Goal: Task Accomplishment & Management: Manage account settings

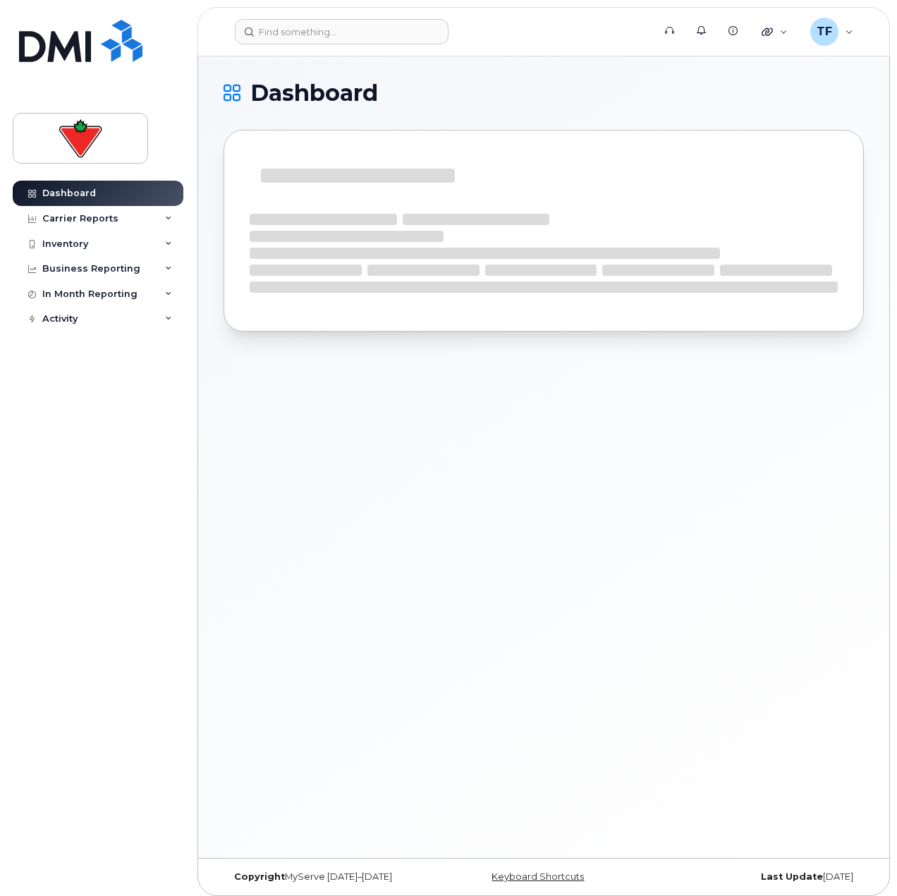
click at [130, 421] on div "Dashboard Carrier Reports Monthly Billing Data Daily Data Pooling Data Behavior…" at bounding box center [100, 528] width 174 height 694
click at [193, 485] on body "Support Alerts Knowledge Base Quicklinks Suspend / Cancel Device Change SIM Car…" at bounding box center [448, 451] width 897 height 903
click at [188, 466] on div "Dashboard Carrier Reports Monthly Billing Data Daily Data Pooling Data Behavior…" at bounding box center [95, 448] width 191 height 896
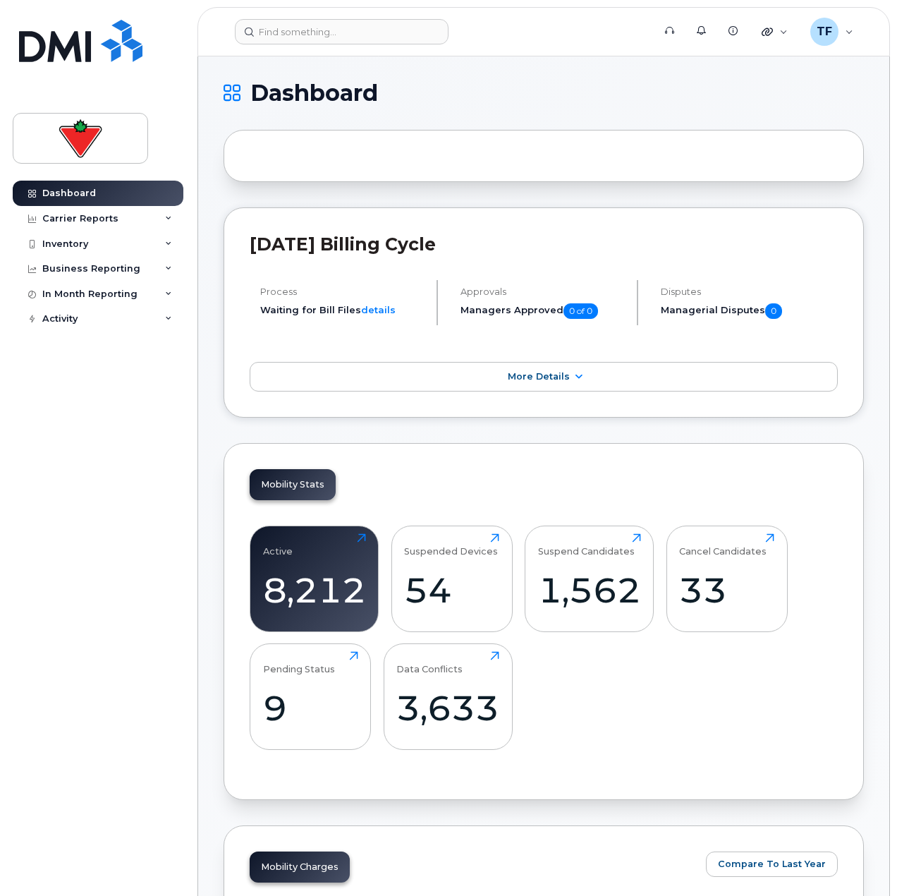
click at [279, 41] on input at bounding box center [342, 31] width 214 height 25
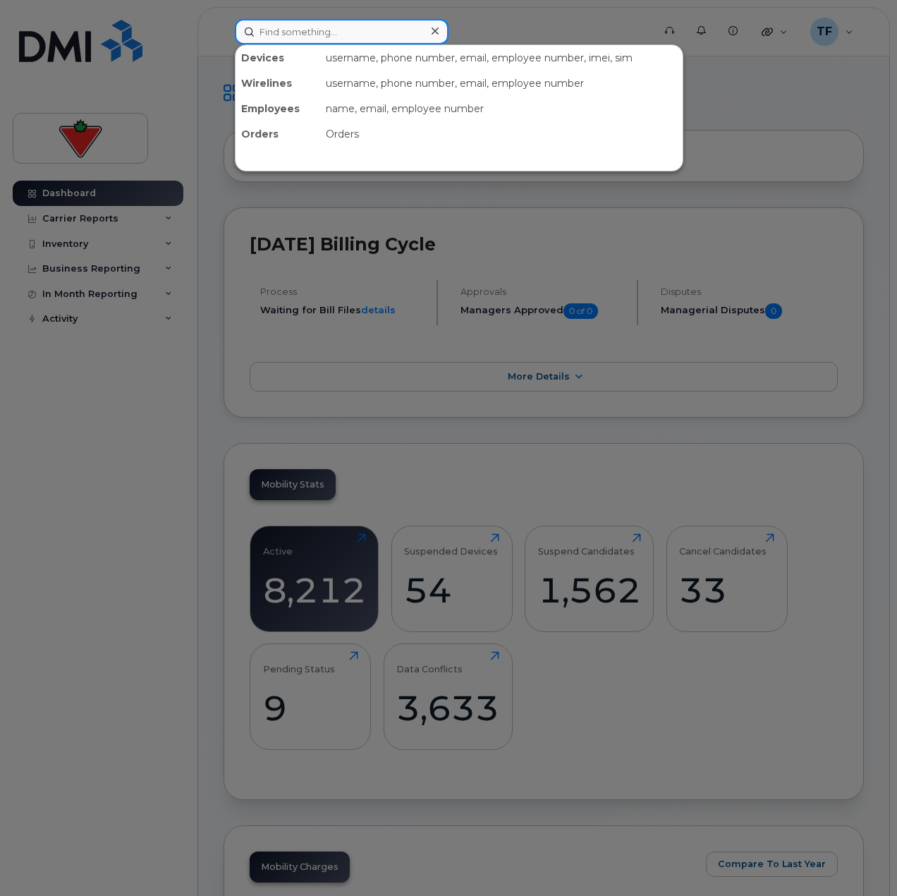
paste input "INC5067528"
type input "INC5067528"
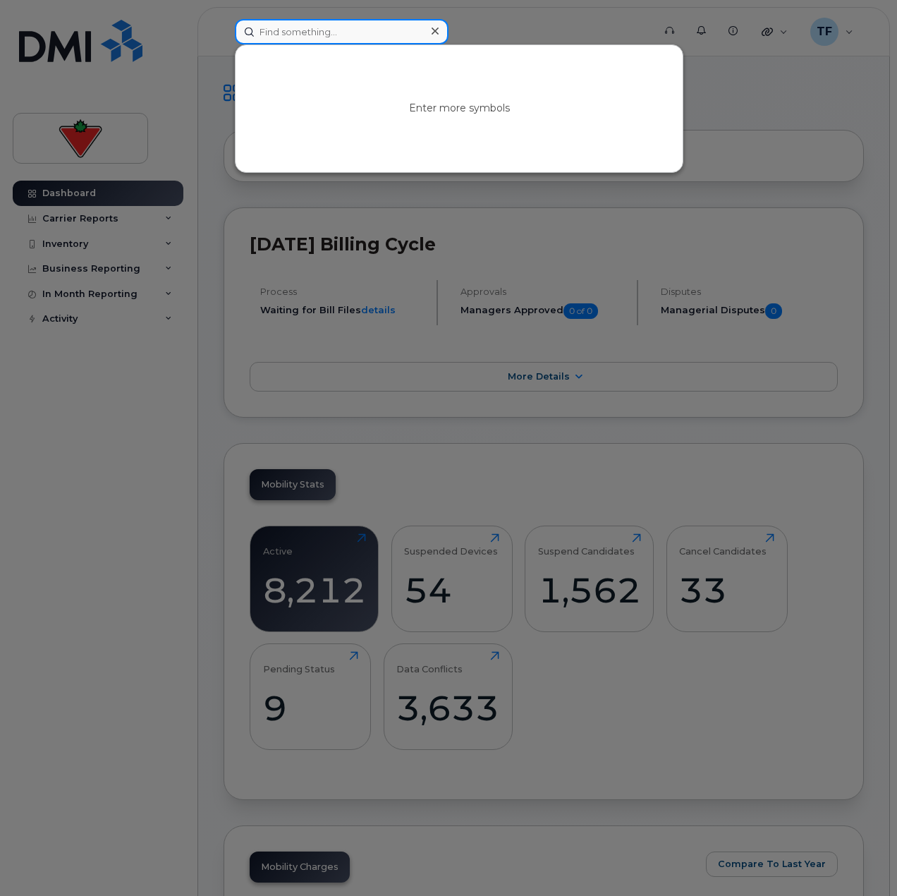
click at [356, 42] on input at bounding box center [342, 31] width 214 height 25
paste input "[PHONE_NUMBER]"
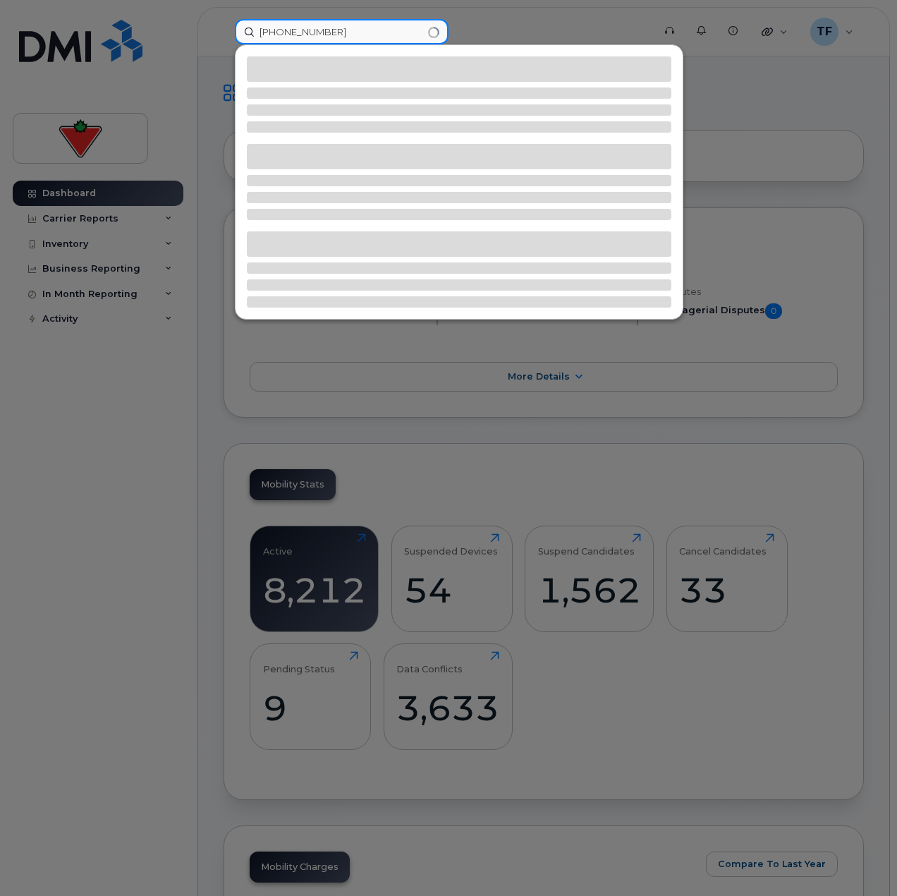
type input "[PHONE_NUMBER]"
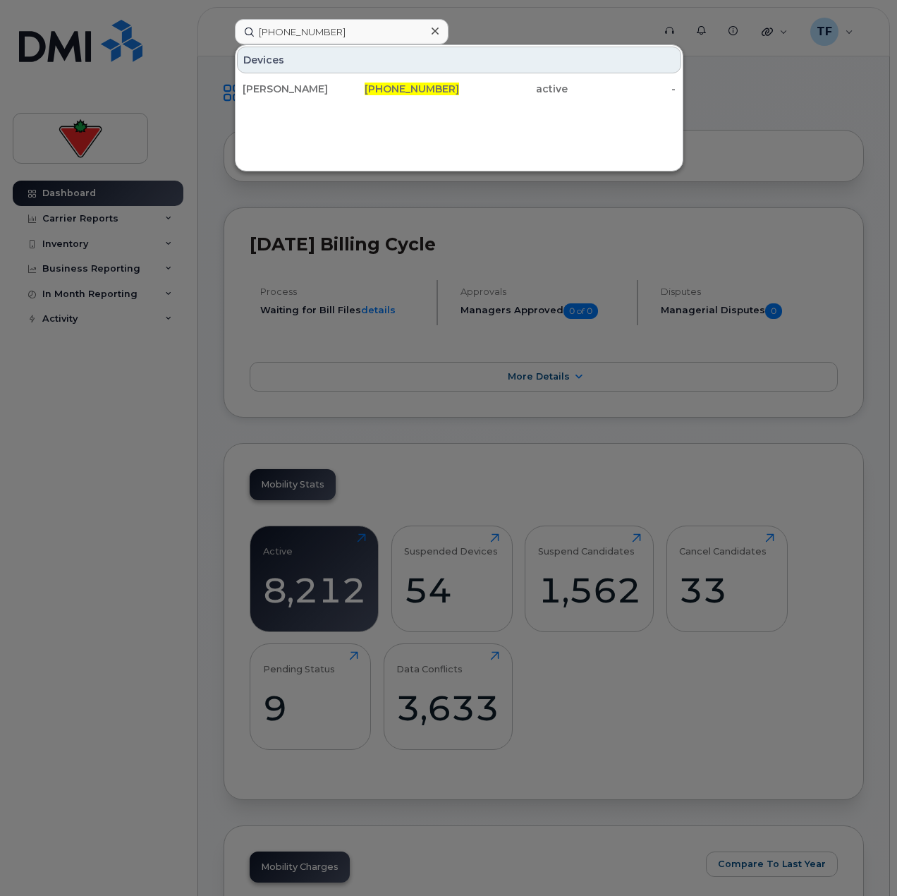
click at [320, 102] on div "[PERSON_NAME] [PHONE_NUMBER] active -" at bounding box center [459, 89] width 447 height 28
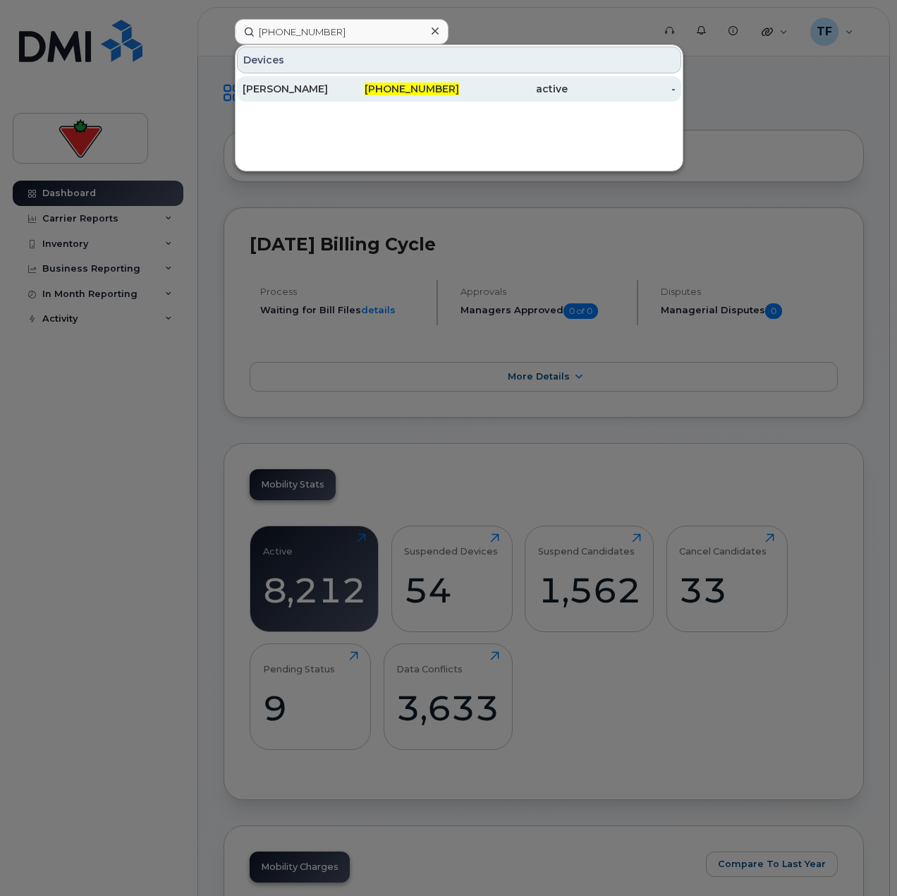
click at [313, 82] on div "[PERSON_NAME]" at bounding box center [297, 88] width 109 height 25
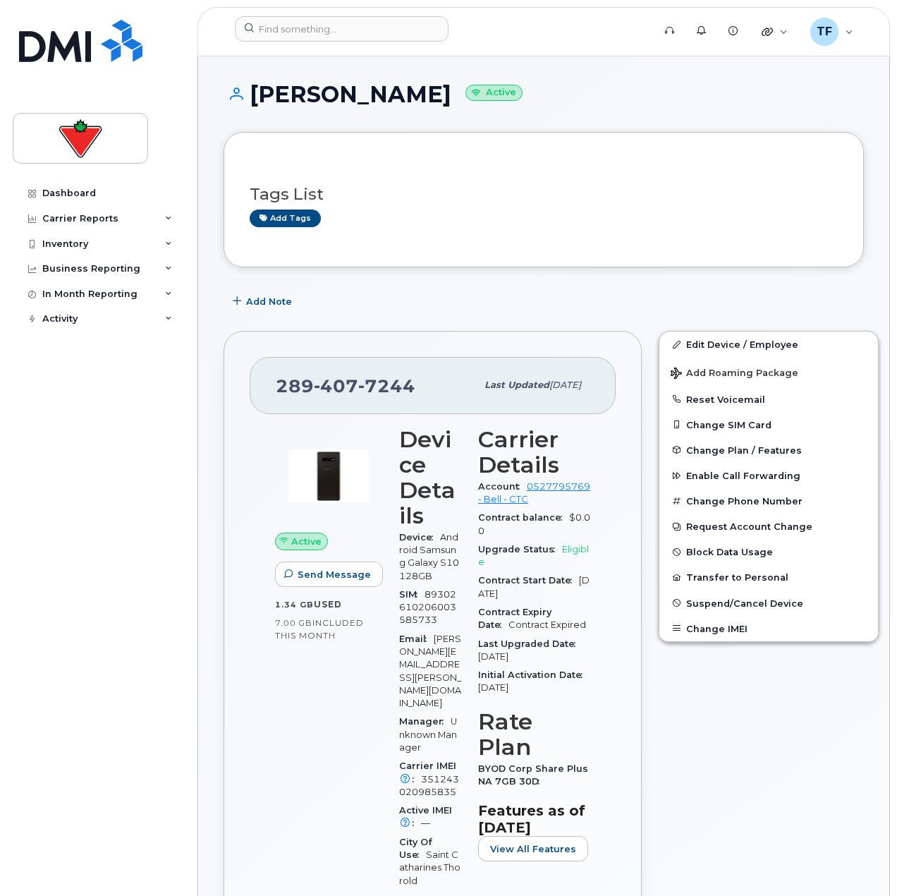
click at [399, 389] on span "7244" at bounding box center [386, 385] width 57 height 21
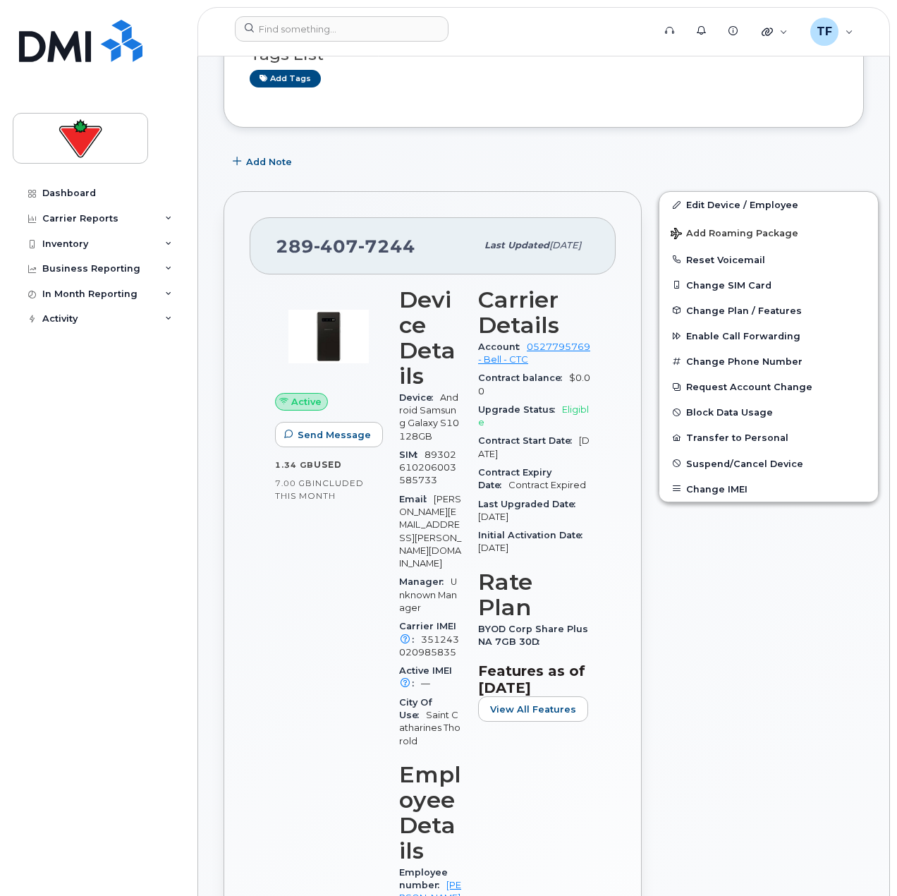
scroll to position [212, 0]
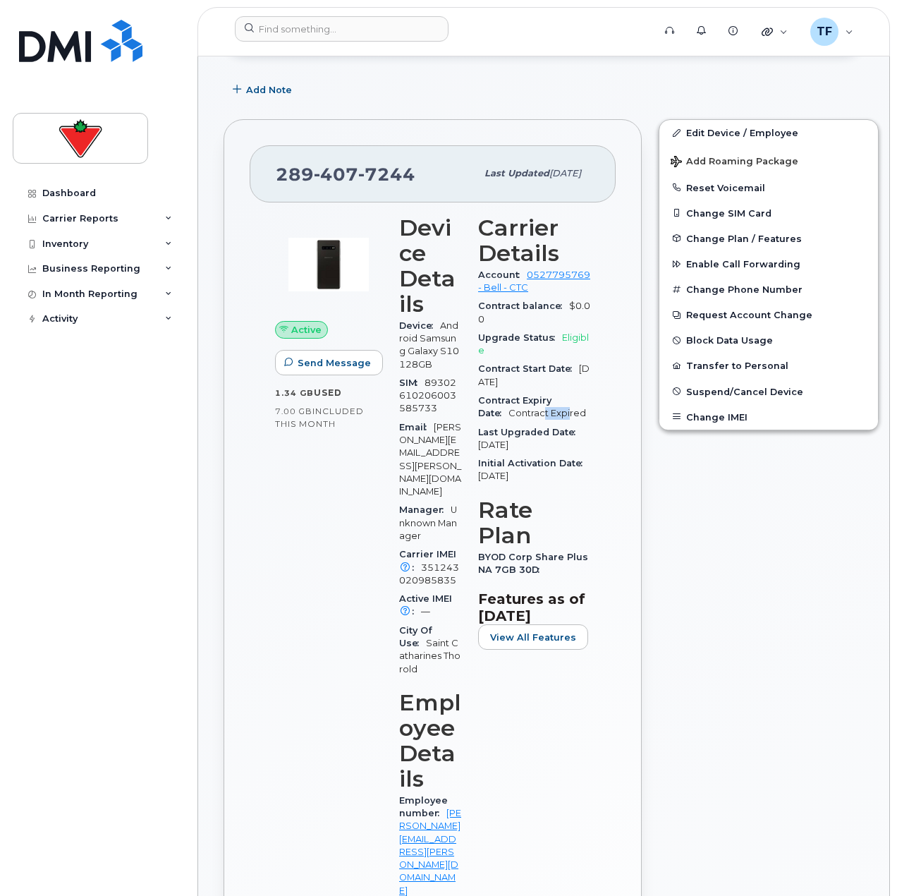
drag, startPoint x: 539, startPoint y: 430, endPoint x: 511, endPoint y: 430, distance: 28.2
click at [511, 418] on span "Contract Expired" at bounding box center [548, 413] width 78 height 11
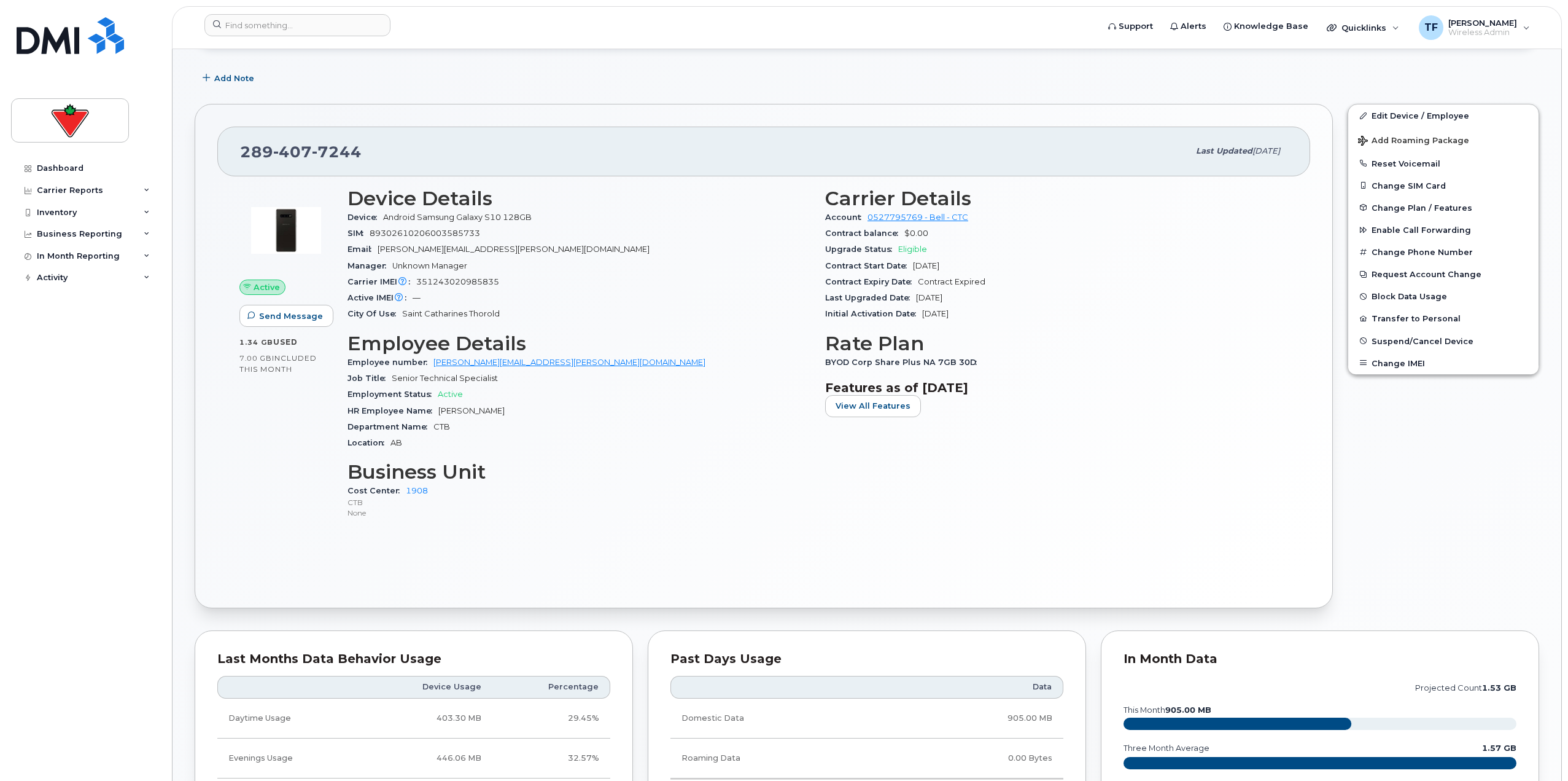
click at [781, 454] on div "Carrier Details Account 0527795769 - Bell - CTC Contract balance $0.00 Upgrade …" at bounding box center [1056, 359] width 478 height 358
click at [781, 316] on button "Transfer to Personal" at bounding box center [1443, 318] width 191 height 22
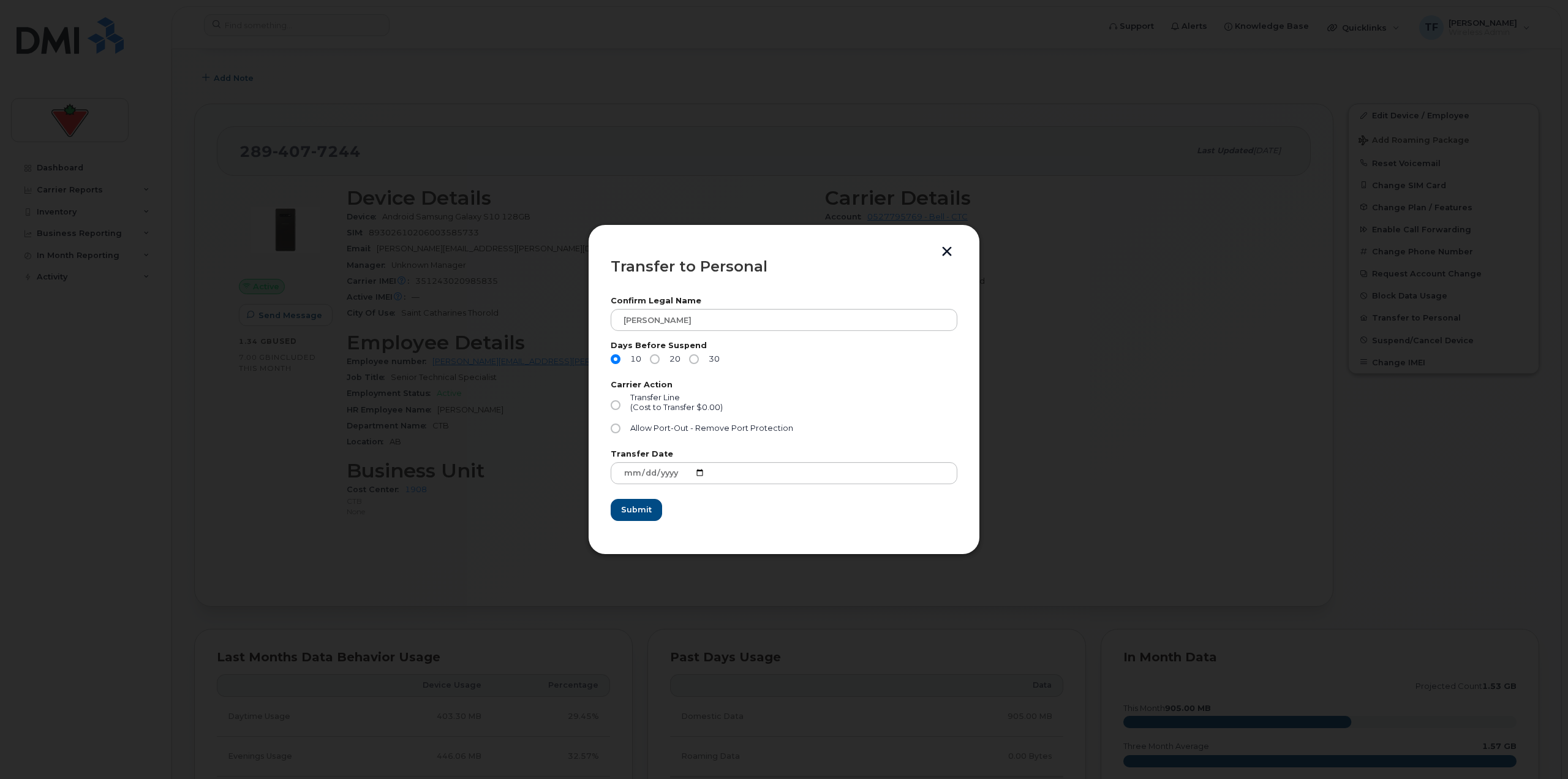
click at [779, 254] on button "button" at bounding box center [946, 253] width 18 height 13
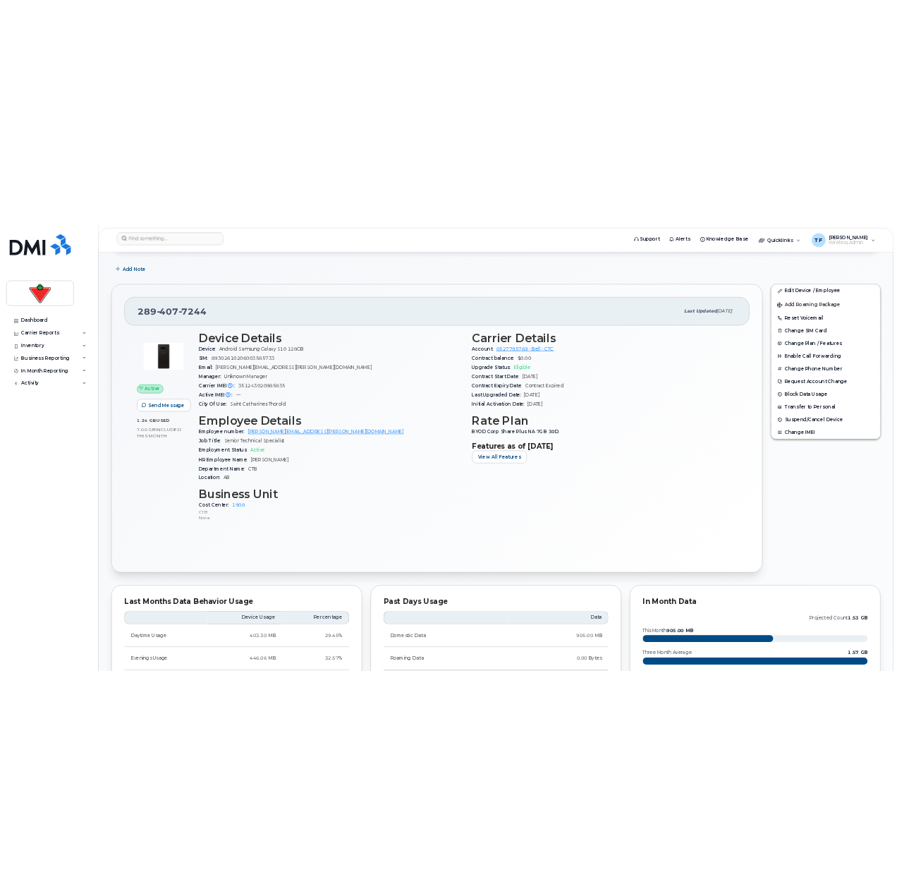
scroll to position [705, 0]
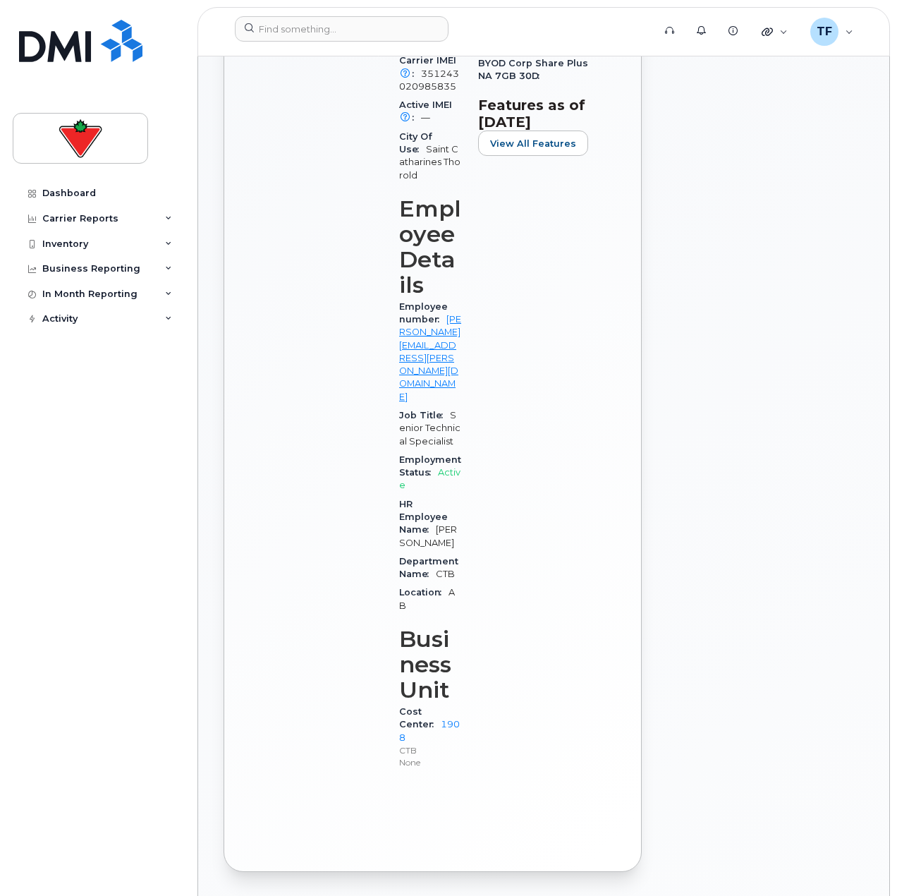
drag, startPoint x: 695, startPoint y: 119, endPoint x: 693, endPoint y: 127, distance: 8.0
click at [695, 119] on div "Edit Device / Employee Add Roaming Package Reset Voicemail Change SIM Card Chan…" at bounding box center [768, 248] width 237 height 1263
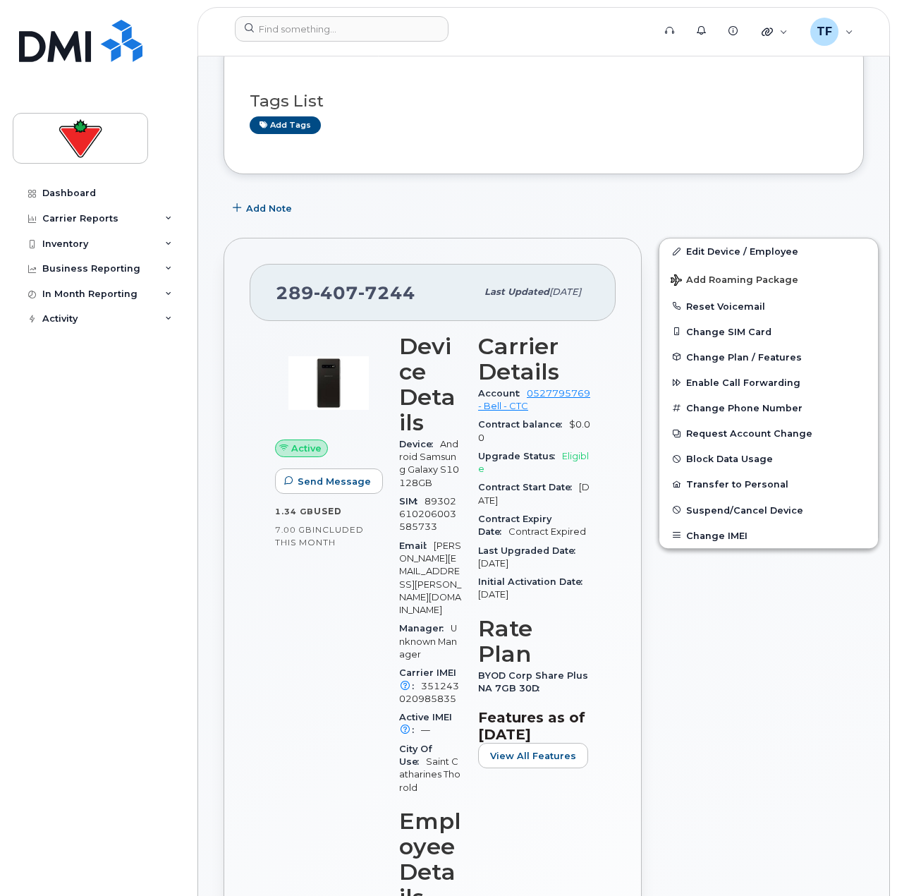
scroll to position [0, 0]
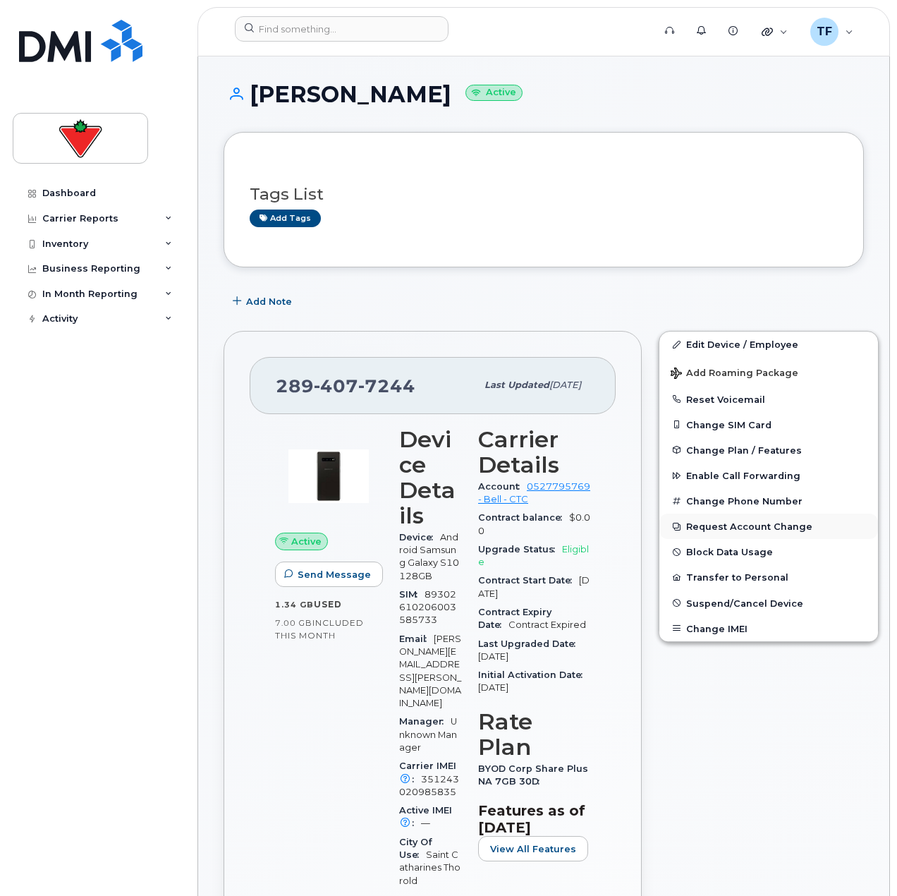
click at [722, 531] on button "Request Account Change" at bounding box center [769, 526] width 219 height 25
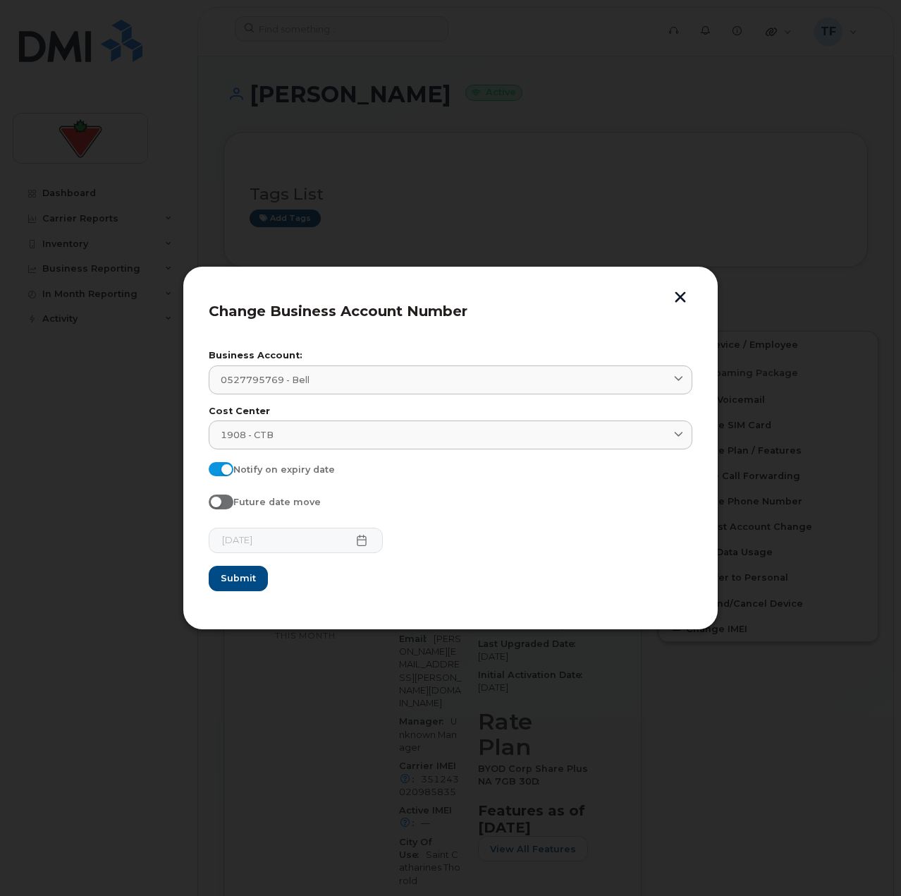
click at [681, 296] on button "button" at bounding box center [680, 298] width 21 height 15
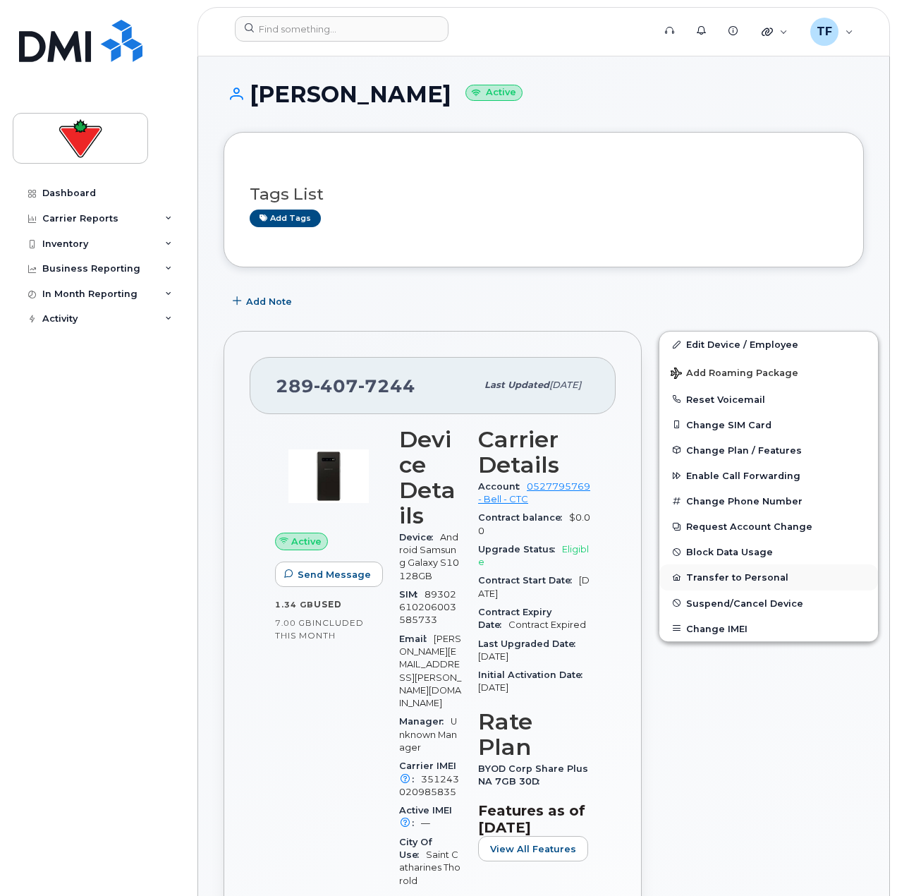
click at [727, 574] on button "Transfer to Personal" at bounding box center [769, 576] width 219 height 25
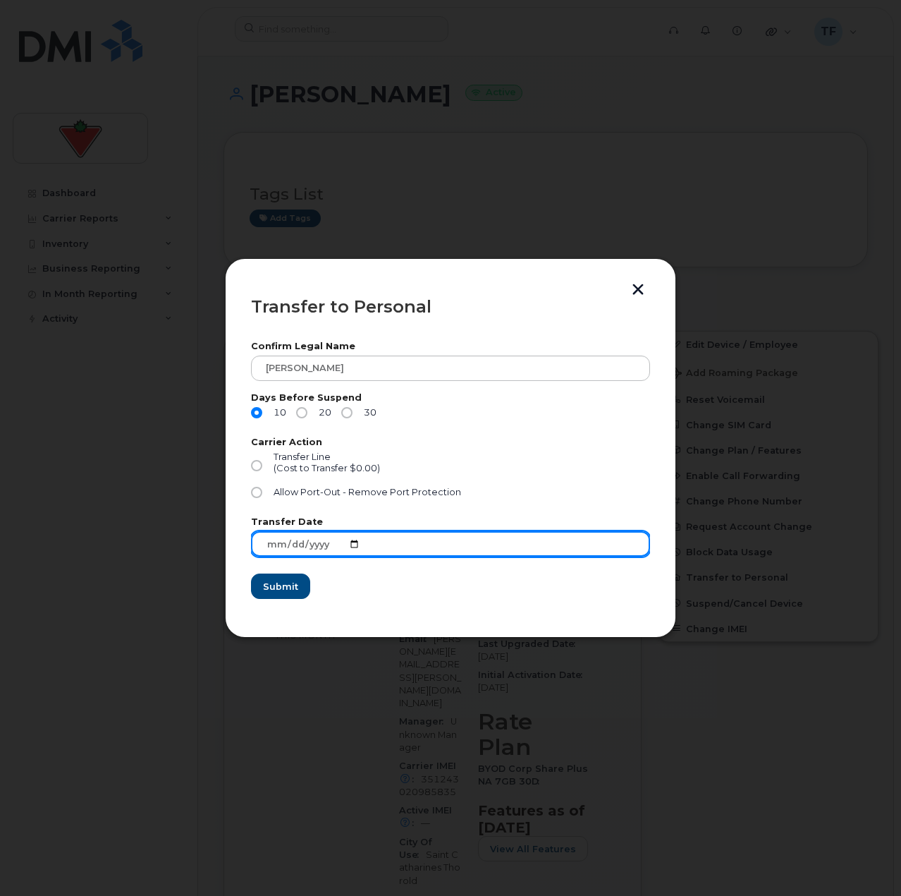
click at [350, 542] on input "2025-09-19" at bounding box center [450, 543] width 399 height 25
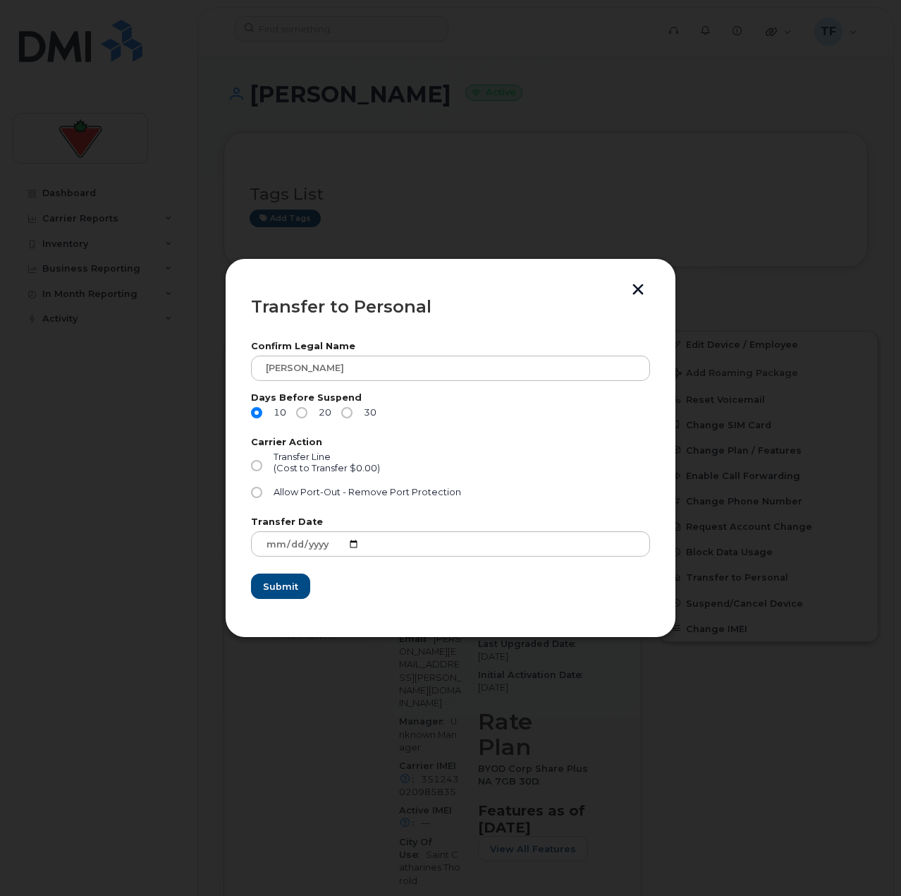
click at [635, 286] on button "button" at bounding box center [638, 291] width 21 height 15
